Goal: Information Seeking & Learning: Learn about a topic

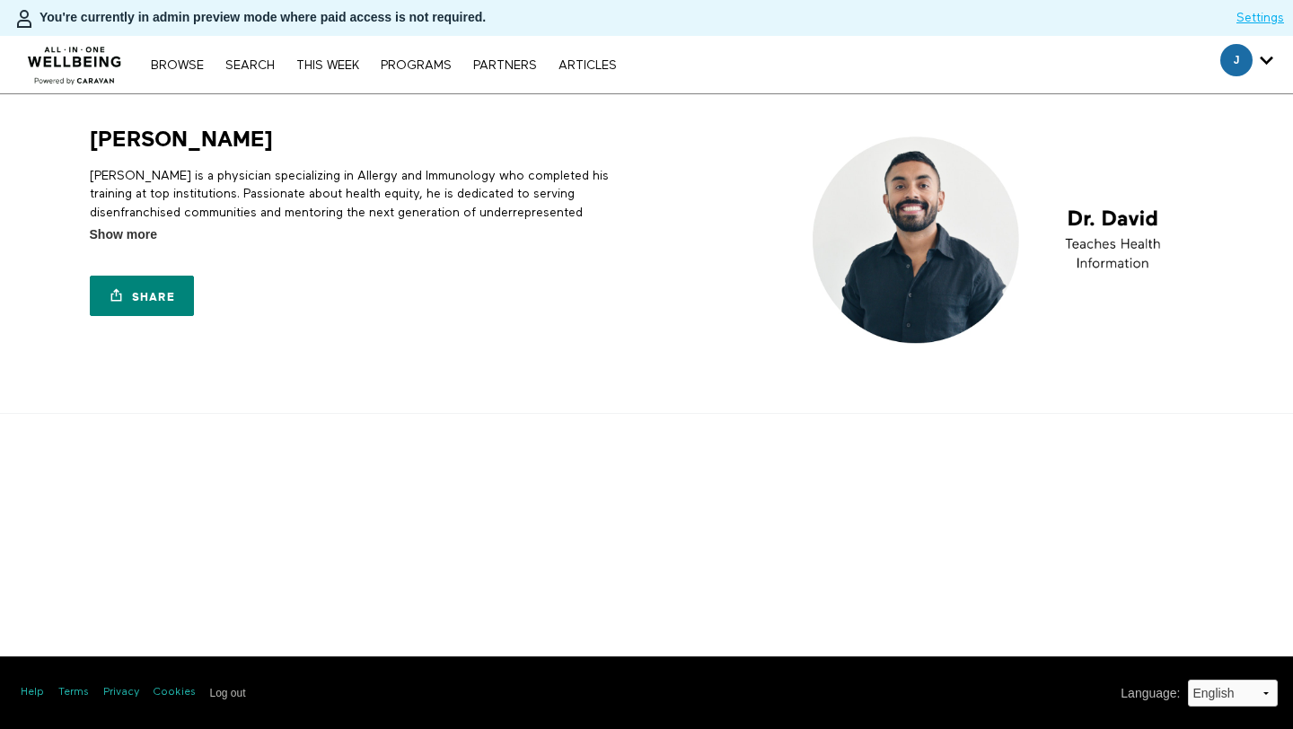
click at [137, 222] on div "[PERSON_NAME] is a physician specializing in Allergy and Immunology who complet…" at bounding box center [365, 199] width 551 height 91
click at [154, 225] on div "[PERSON_NAME] is a physician specializing in Allergy and Immunology who complet…" at bounding box center [365, 199] width 551 height 91
click at [164, 230] on icon at bounding box center [179, 234] width 36 height 14
click at [0, 0] on input "Show more Show less" at bounding box center [0, 0] width 0 height 0
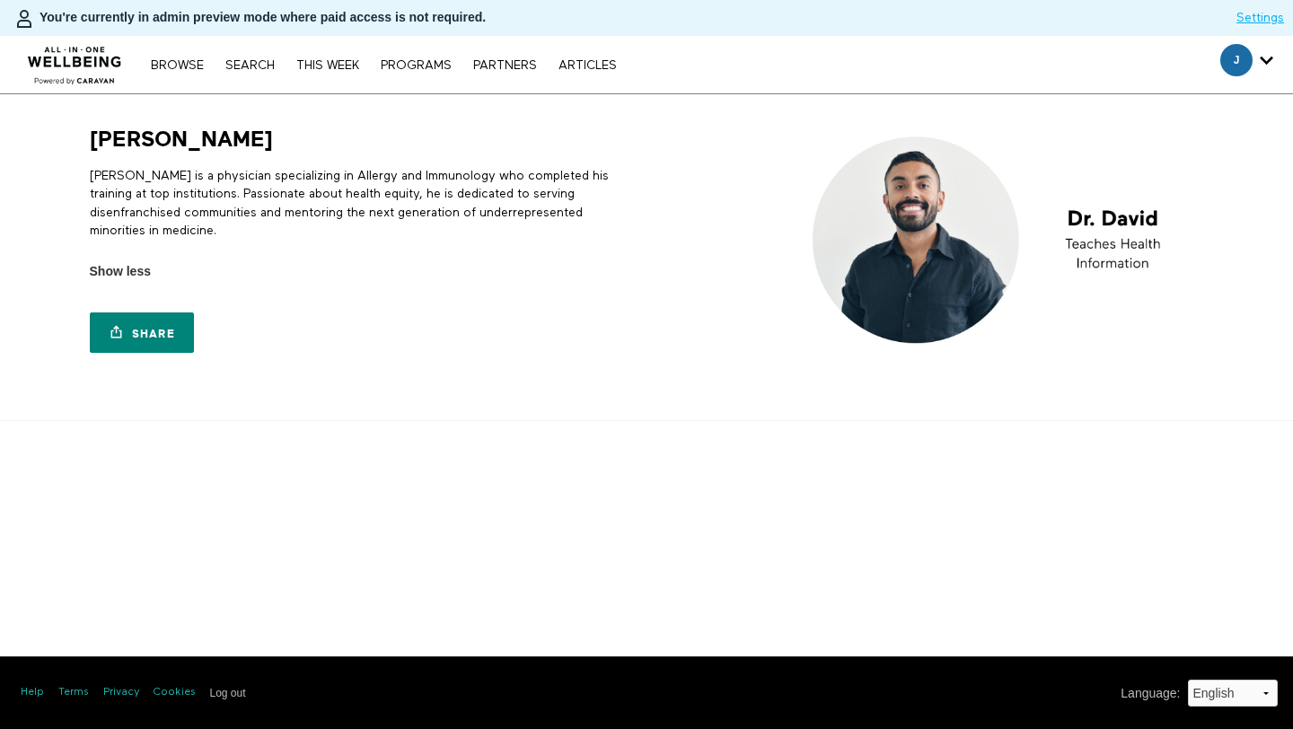
click at [186, 185] on p "[PERSON_NAME] is a physician specializing in Allergy and Immunology who complet…" at bounding box center [365, 203] width 551 height 73
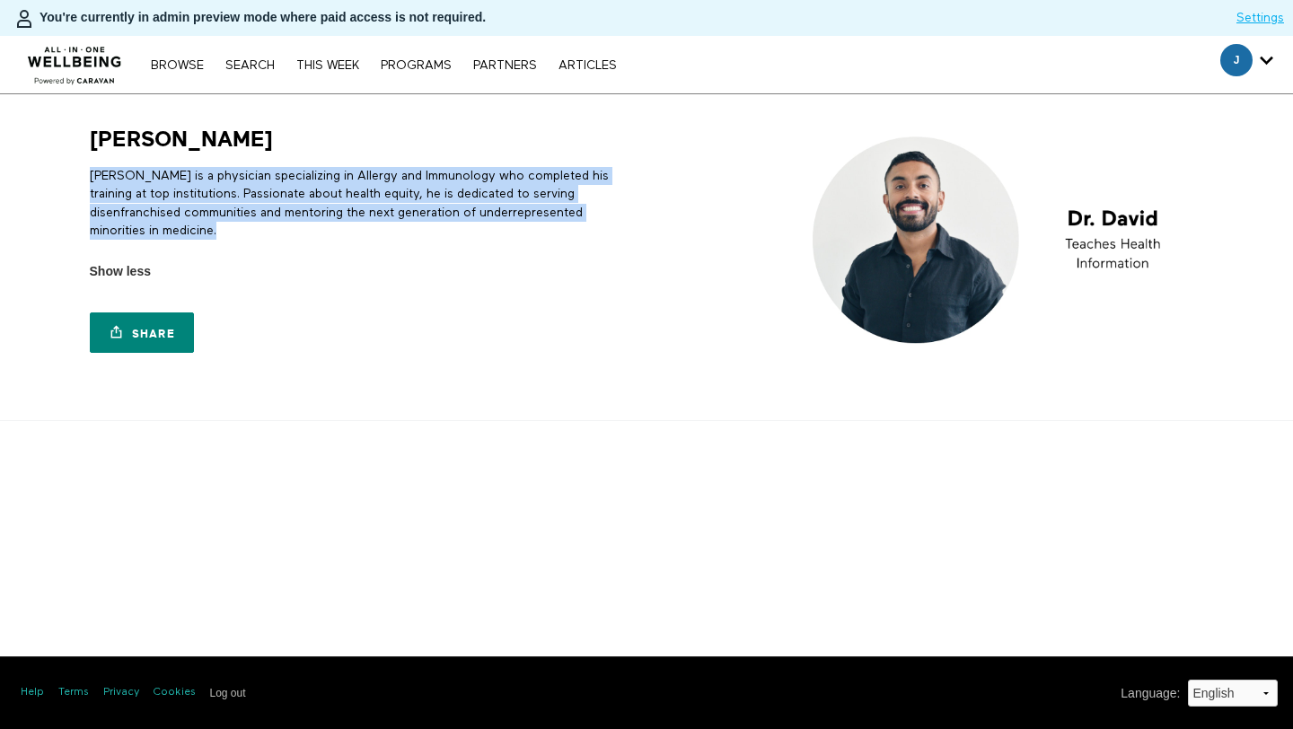
click at [186, 185] on p "[PERSON_NAME] is a physician specializing in Allergy and Immunology who complet…" at bounding box center [365, 203] width 551 height 73
copy div "[PERSON_NAME] is a physician specializing in Allergy and Immunology who complet…"
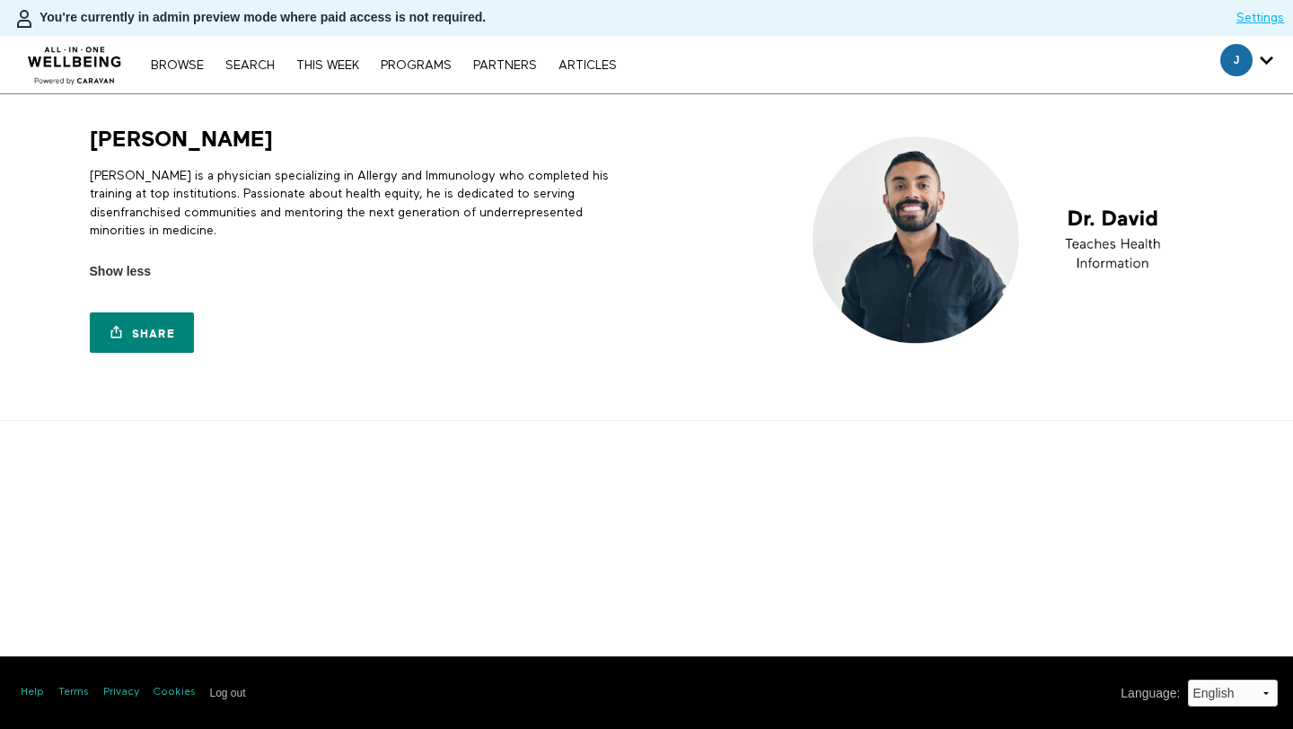
click at [466, 190] on p "[PERSON_NAME] is a physician specializing in Allergy and Immunology who complet…" at bounding box center [365, 203] width 551 height 73
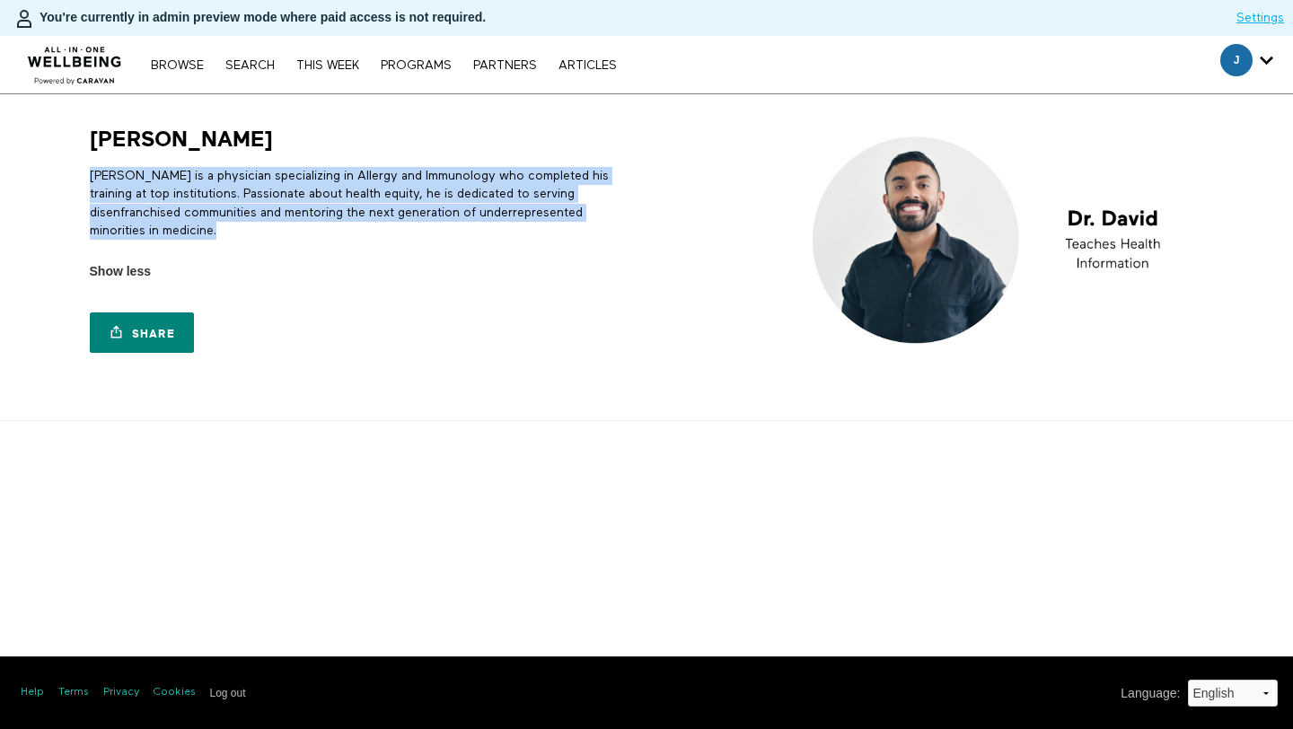
click at [466, 190] on p "[PERSON_NAME] is a physician specializing in Allergy and Immunology who complet…" at bounding box center [365, 203] width 551 height 73
copy div "[PERSON_NAME] is a physician specializing in Allergy and Immunology who complet…"
